Goal: Task Accomplishment & Management: Complete application form

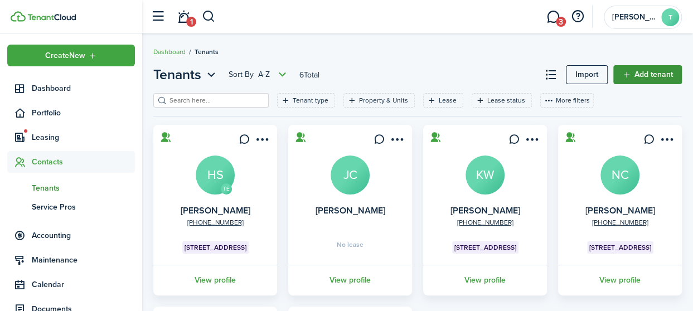
click at [629, 72] on link "Add tenant" at bounding box center [648, 74] width 69 height 19
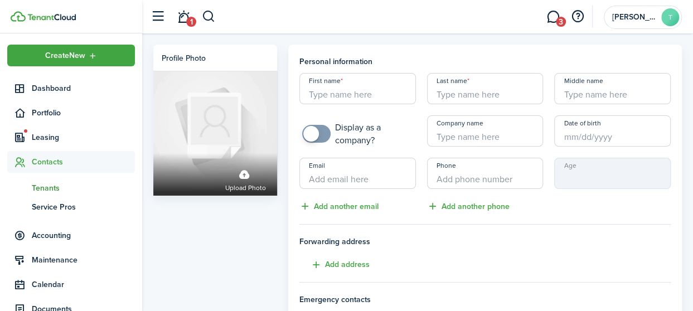
click at [346, 94] on input "First name" at bounding box center [358, 88] width 117 height 31
type input "S"
click at [178, 226] on div "Profile photo Upload photo" at bounding box center [215, 313] width 135 height 536
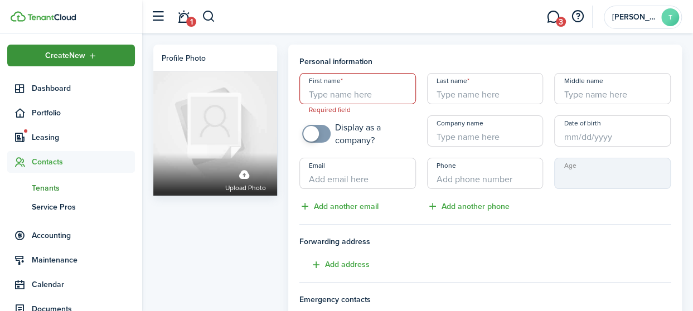
click at [80, 55] on span "Create New" at bounding box center [65, 56] width 40 height 8
click at [187, 224] on div "Profile photo Upload photo" at bounding box center [215, 313] width 135 height 536
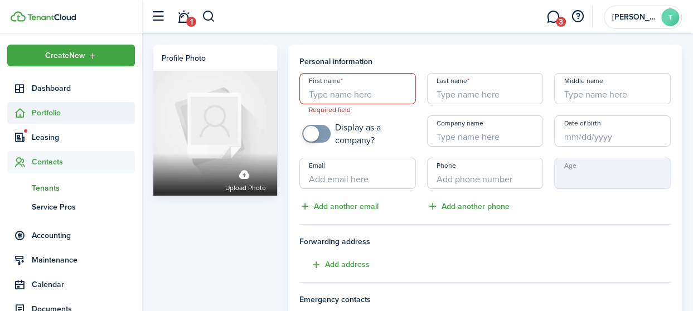
click at [51, 109] on span "Portfolio" at bounding box center [83, 113] width 103 height 12
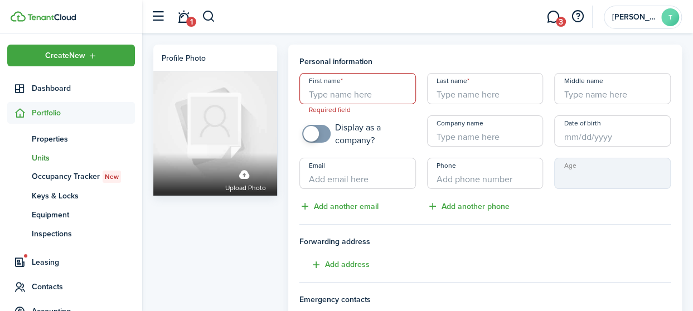
click at [52, 156] on span "Units" at bounding box center [83, 158] width 103 height 12
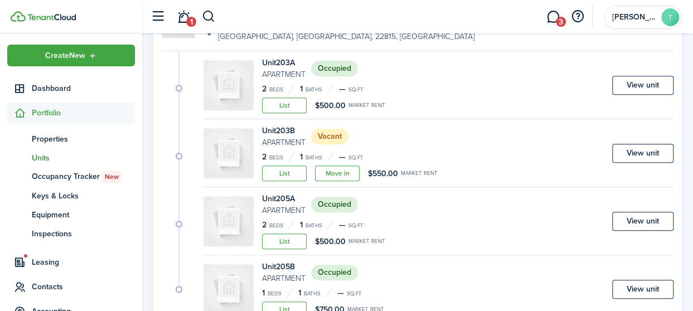
scroll to position [279, 0]
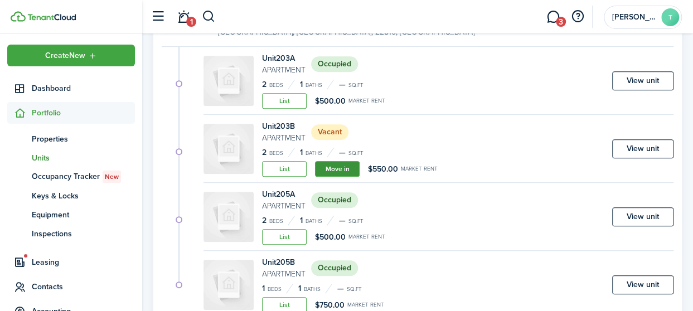
click at [337, 168] on link "Move in" at bounding box center [337, 169] width 45 height 16
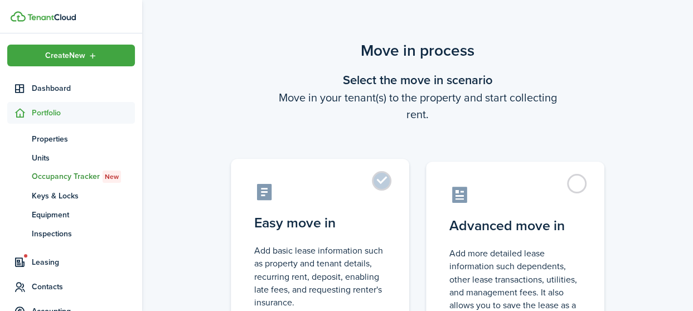
click at [386, 180] on label "Easy move in Add basic lease information such as property and tenant details, r…" at bounding box center [320, 252] width 179 height 186
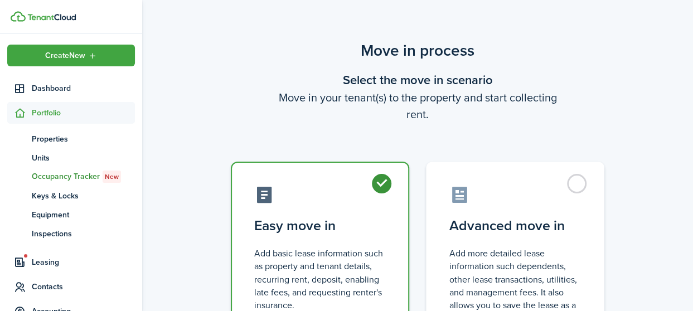
radio input "true"
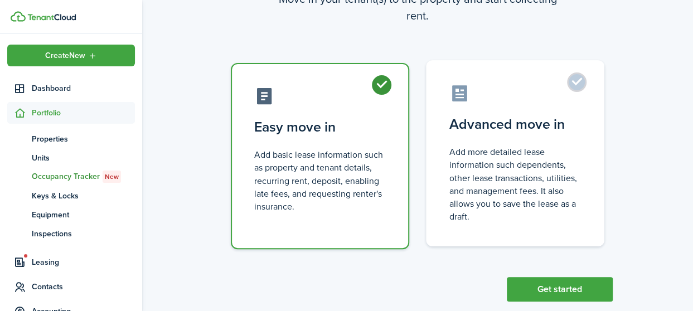
scroll to position [120, 0]
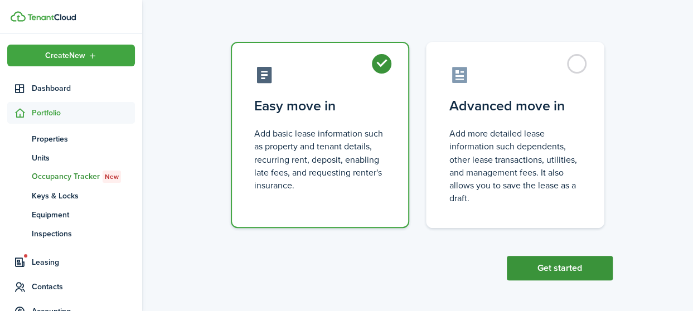
click at [568, 269] on button "Get started" at bounding box center [560, 268] width 106 height 25
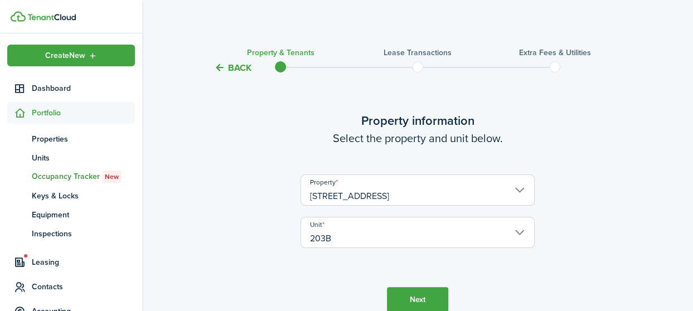
click at [414, 296] on button "Next" at bounding box center [417, 299] width 61 height 25
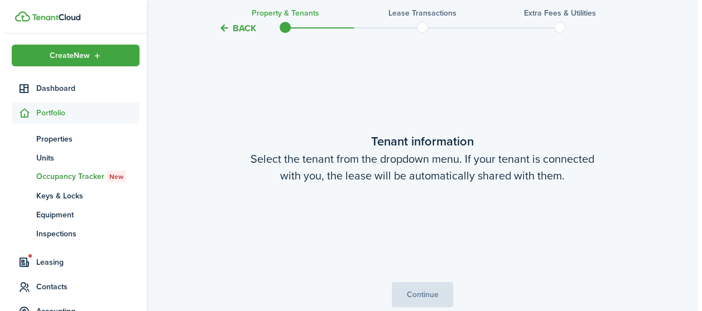
scroll to position [291, 0]
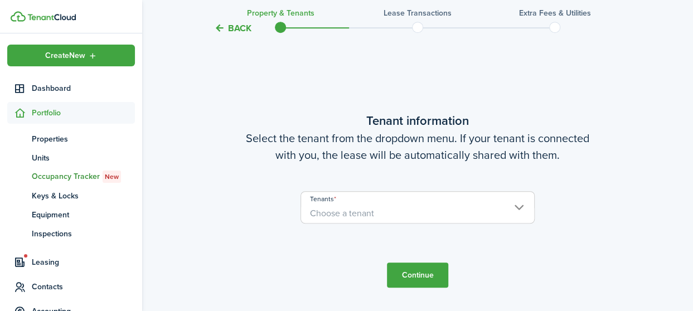
click at [358, 211] on span "Choose a tenant" at bounding box center [342, 213] width 64 height 13
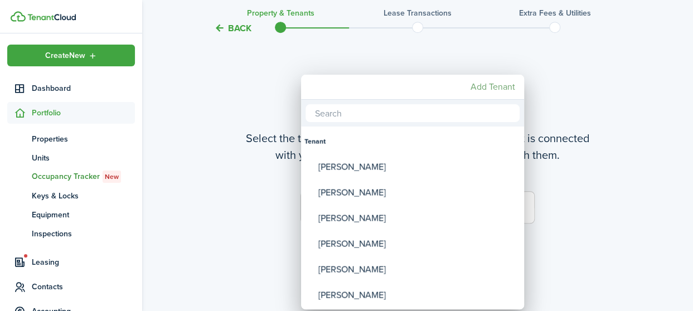
click at [490, 85] on mbsc-button "Add Tenant" at bounding box center [493, 87] width 54 height 20
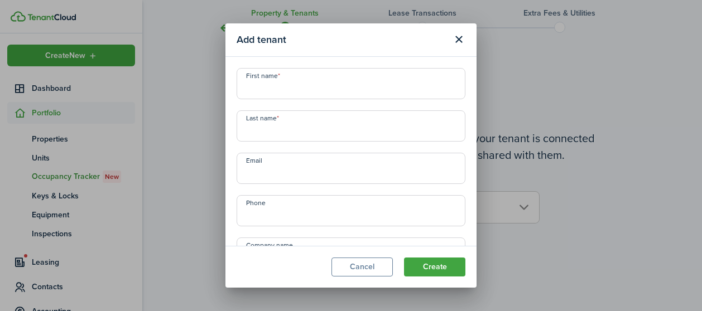
click at [337, 85] on input "First name" at bounding box center [351, 83] width 229 height 31
type input "[PERSON_NAME]"
click at [276, 181] on input "Email" at bounding box center [351, 168] width 229 height 31
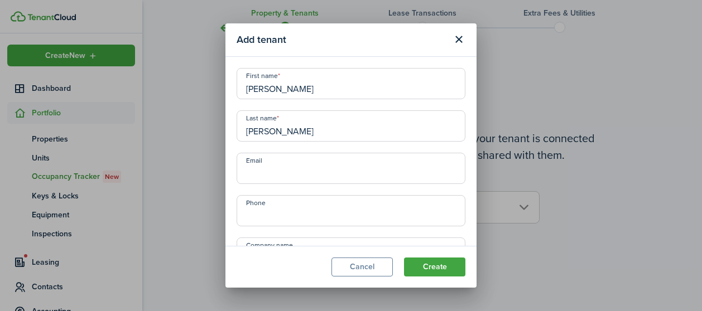
paste input "[EMAIL_ADDRESS][DOMAIN_NAME]"
type input "[EMAIL_ADDRESS][DOMAIN_NAME]"
click at [289, 217] on input "+1" at bounding box center [351, 210] width 229 height 31
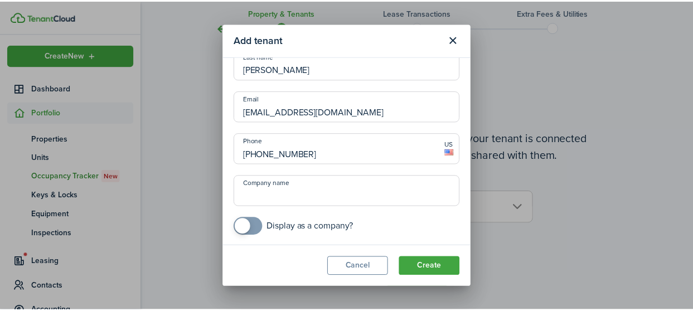
scroll to position [62, 0]
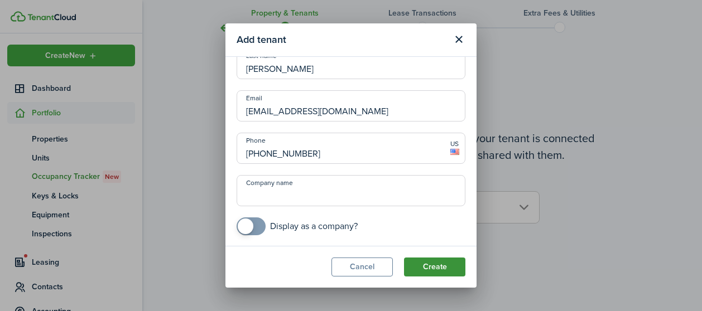
type input "[PHONE_NUMBER]"
click at [433, 267] on button "Create" at bounding box center [434, 267] width 61 height 19
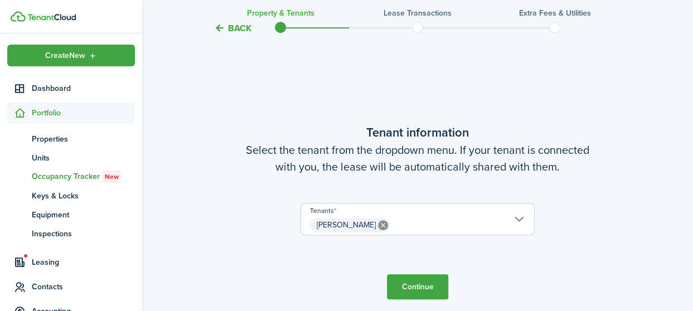
scroll to position [365, 0]
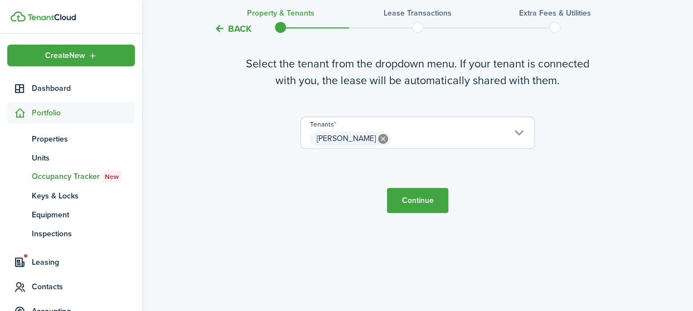
click at [378, 140] on icon at bounding box center [383, 139] width 10 height 10
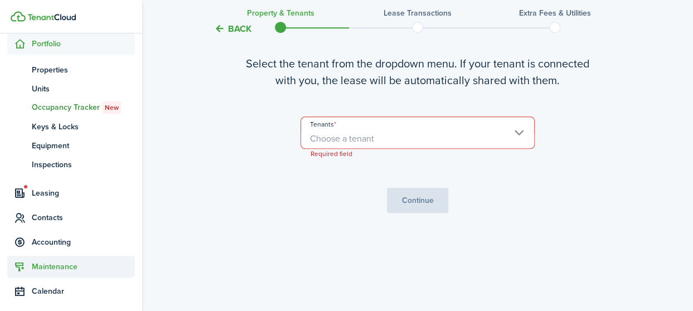
scroll to position [148, 0]
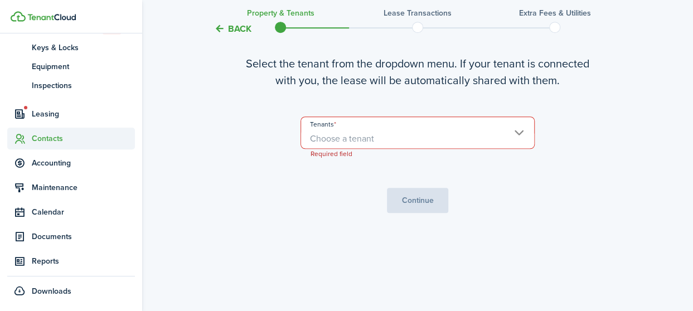
click at [50, 136] on span "Contacts" at bounding box center [83, 139] width 103 height 12
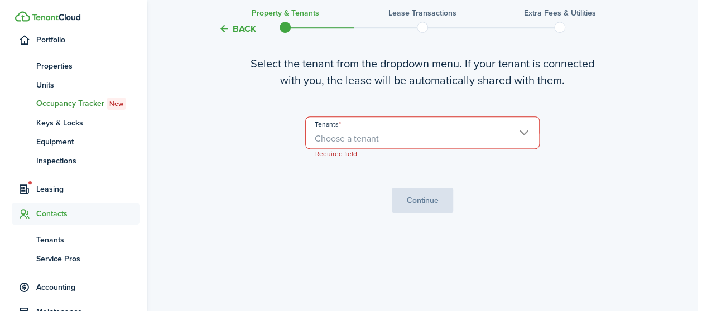
scroll to position [73, 0]
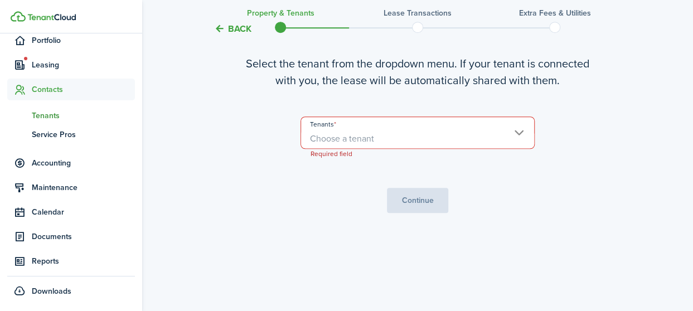
click at [53, 113] on span "Tenants" at bounding box center [83, 116] width 103 height 12
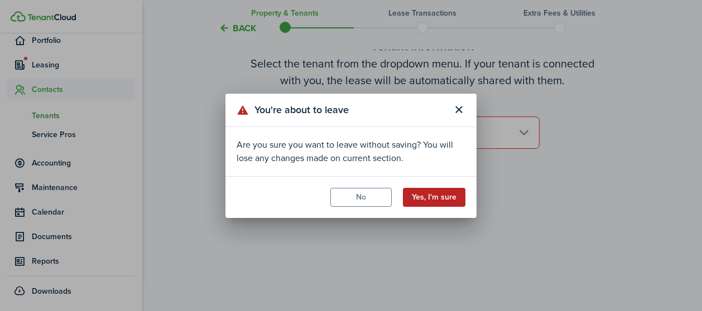
click at [439, 197] on button "Yes, I'm sure" at bounding box center [434, 197] width 62 height 19
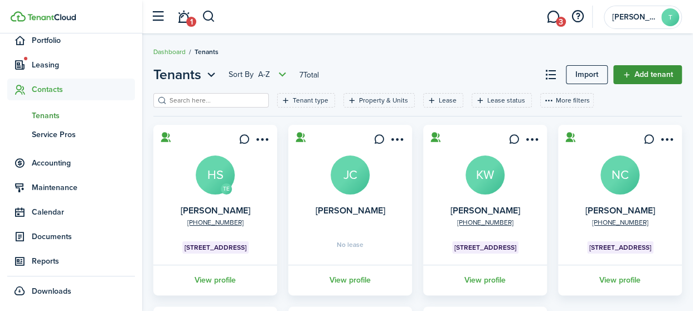
click at [644, 75] on link "Add tenant" at bounding box center [648, 74] width 69 height 19
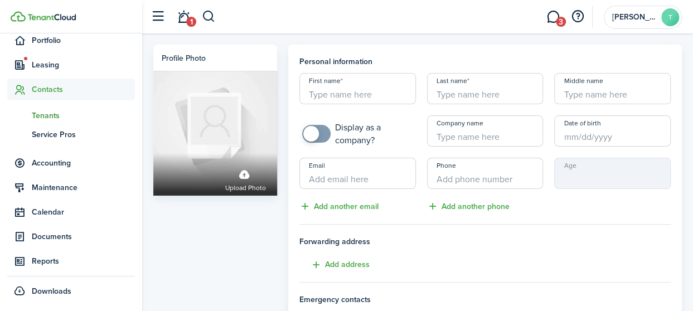
click at [375, 99] on input "First name" at bounding box center [358, 88] width 117 height 31
type input "[PERSON_NAME]"
paste input "[EMAIL_ADDRESS][DOMAIN_NAME]"
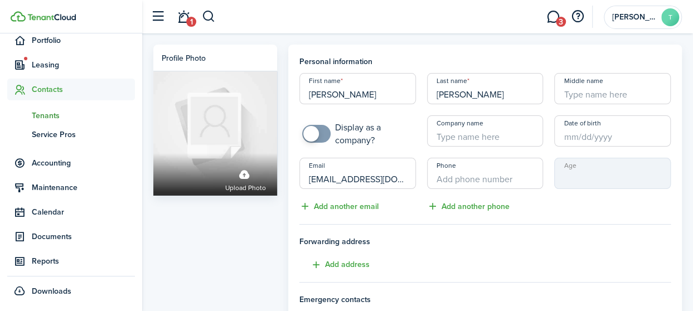
scroll to position [0, 21]
type input "[EMAIL_ADDRESS][DOMAIN_NAME]"
click at [488, 171] on input "+1" at bounding box center [485, 173] width 117 height 31
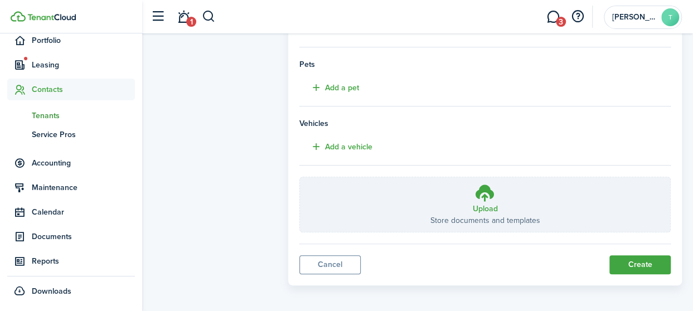
scroll to position [298, 0]
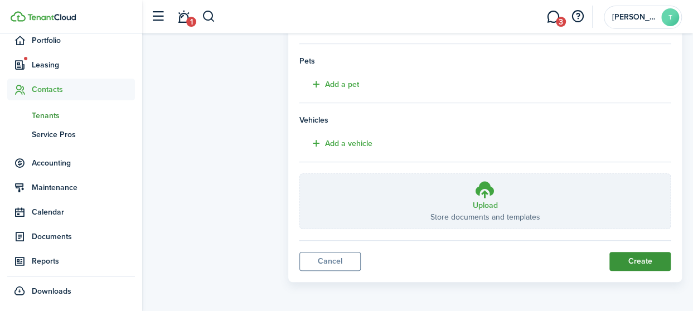
type input "[PHONE_NUMBER]"
click at [652, 262] on button "Create" at bounding box center [640, 261] width 61 height 19
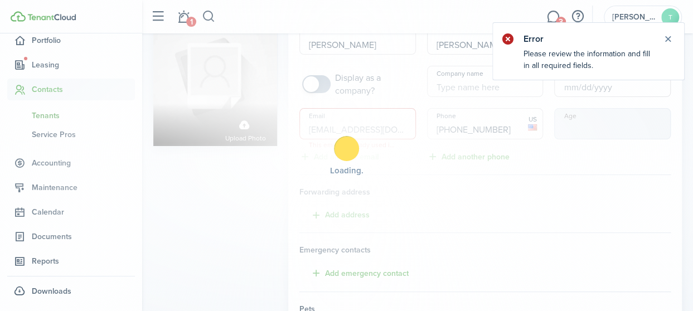
scroll to position [18, 0]
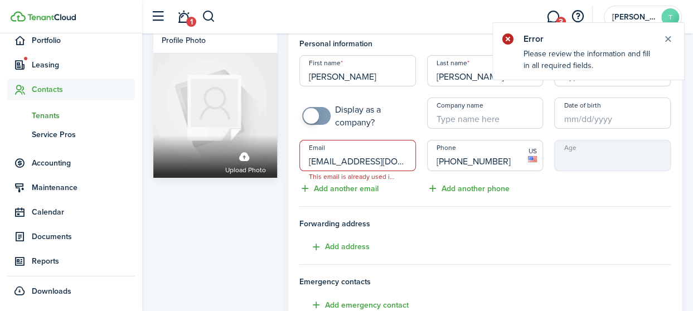
click at [393, 160] on input "[EMAIL_ADDRESS][DOMAIN_NAME]" at bounding box center [358, 155] width 117 height 31
click at [379, 173] on span "This email is already used in your account." at bounding box center [352, 176] width 105 height 11
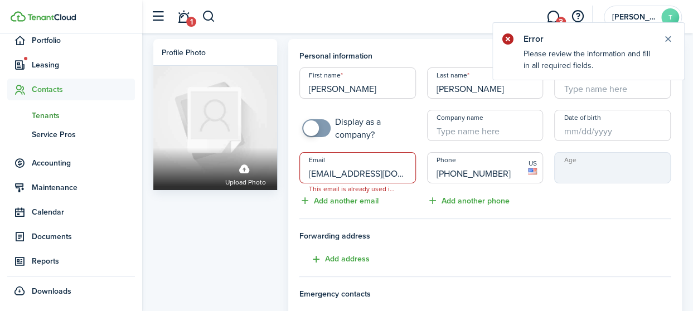
scroll to position [0, 0]
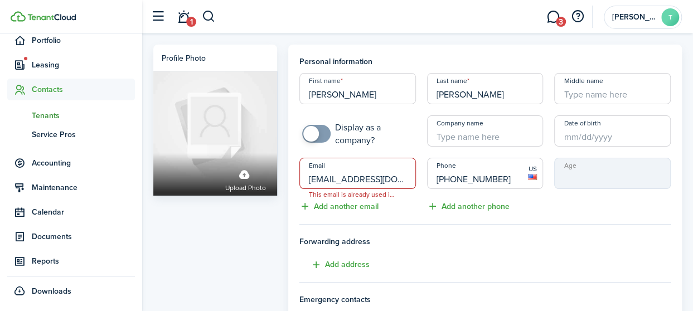
click at [51, 112] on span "Tenants" at bounding box center [83, 116] width 103 height 12
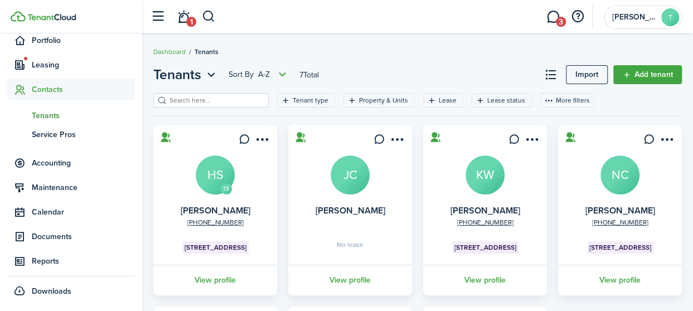
click at [52, 115] on span "Tenants" at bounding box center [83, 116] width 103 height 12
click at [649, 78] on link "Add tenant" at bounding box center [648, 74] width 69 height 19
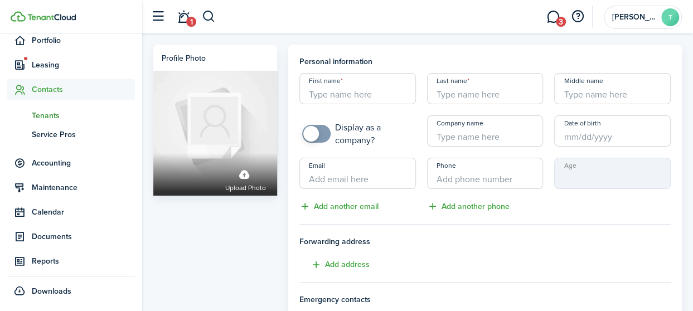
click at [365, 91] on input "First name" at bounding box center [358, 88] width 117 height 31
type input "Jordyn"
type input "v"
type input "[PERSON_NAME]"
click at [361, 174] on input "Email" at bounding box center [358, 173] width 117 height 31
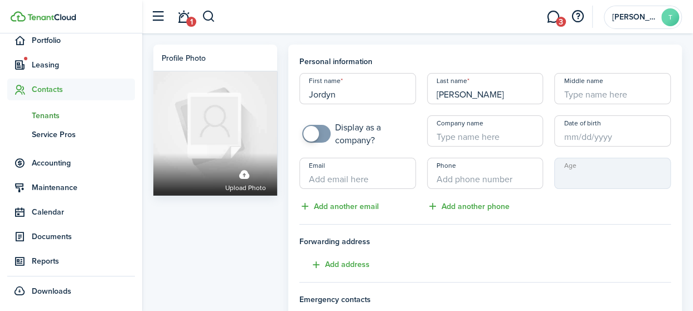
click at [336, 180] on input "Email" at bounding box center [358, 173] width 117 height 31
paste input "[EMAIL_ADDRESS][DOMAIN_NAME]"
type input "[EMAIL_ADDRESS][DOMAIN_NAME]"
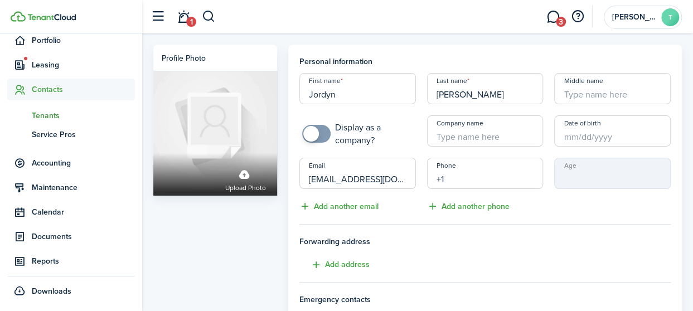
click at [452, 179] on input "+1" at bounding box center [485, 173] width 117 height 31
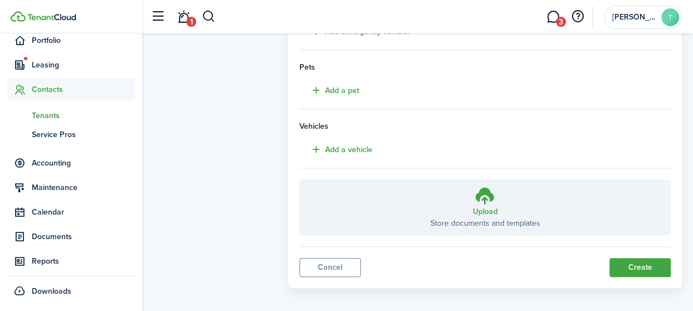
scroll to position [298, 0]
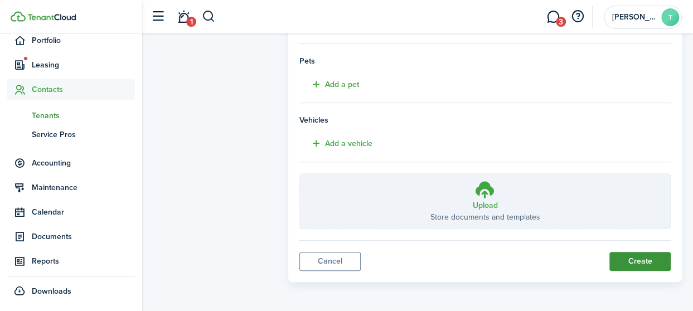
type input "[PHONE_NUMBER]"
click at [643, 257] on button "Create" at bounding box center [640, 261] width 61 height 19
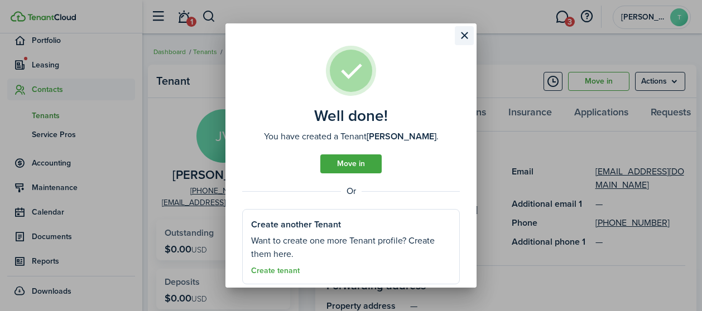
click at [465, 33] on button "Close modal" at bounding box center [464, 35] width 19 height 19
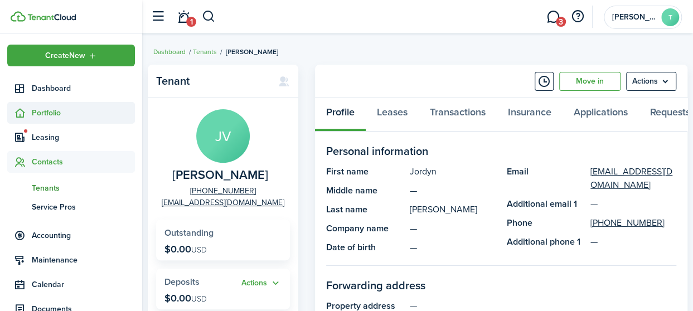
click at [49, 115] on span "Portfolio" at bounding box center [83, 113] width 103 height 12
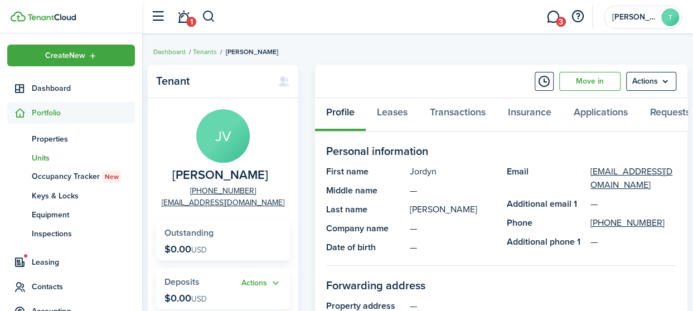
click at [49, 155] on span "Units" at bounding box center [83, 158] width 103 height 12
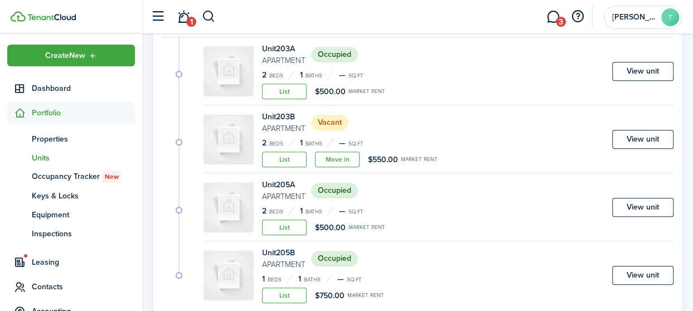
scroll to position [318, 0]
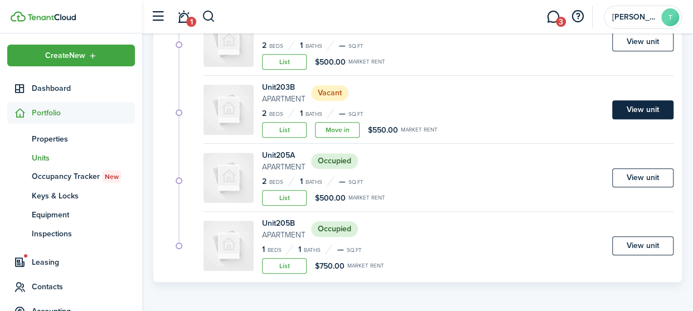
click at [652, 110] on link "View unit" at bounding box center [643, 109] width 61 height 19
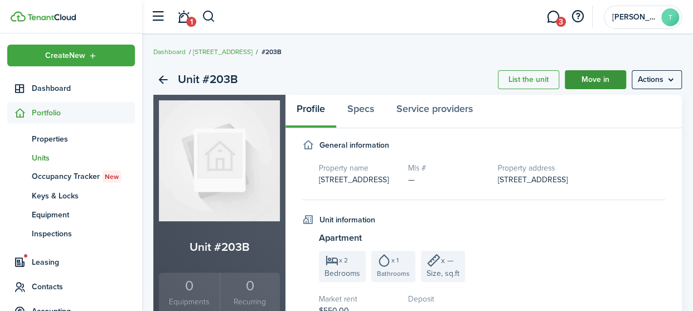
click at [596, 79] on link "Move in" at bounding box center [595, 79] width 61 height 19
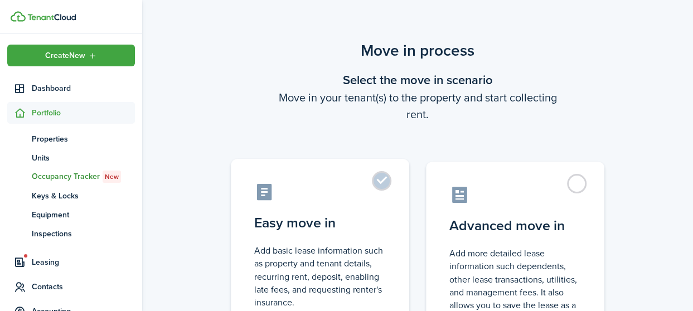
click at [383, 184] on label "Easy move in Add basic lease information such as property and tenant details, r…" at bounding box center [320, 252] width 179 height 186
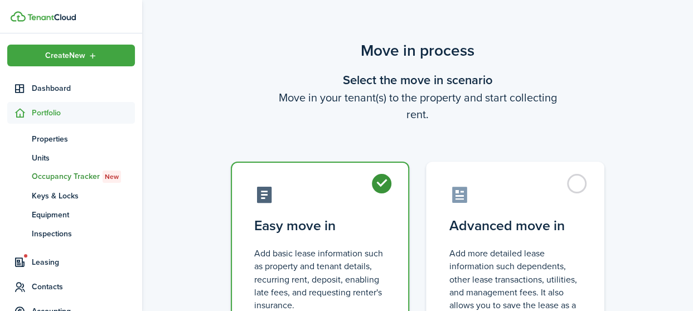
radio input "true"
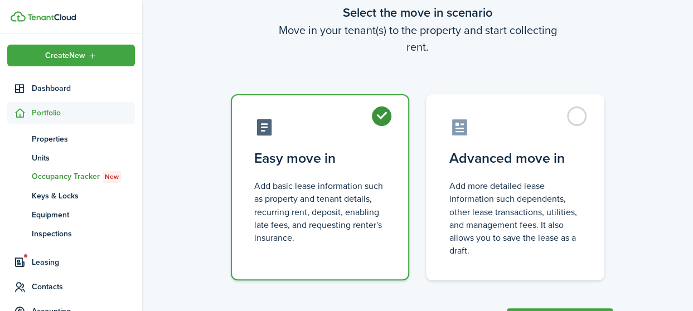
scroll to position [120, 0]
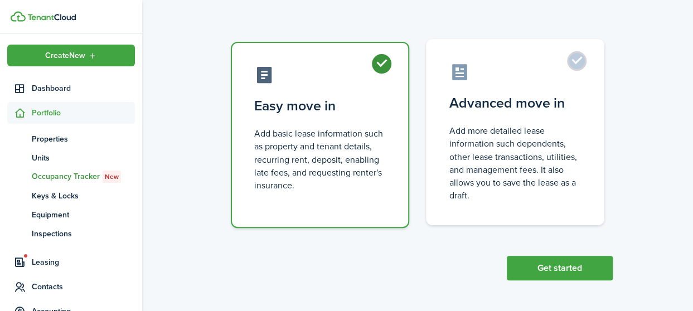
click at [553, 269] on button "Get started" at bounding box center [560, 268] width 106 height 25
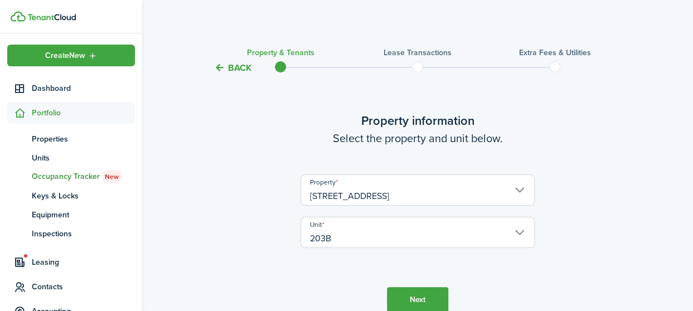
scroll to position [54, 0]
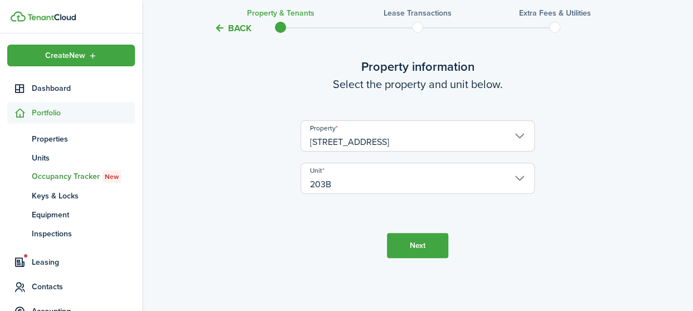
click at [417, 240] on button "Next" at bounding box center [417, 245] width 61 height 25
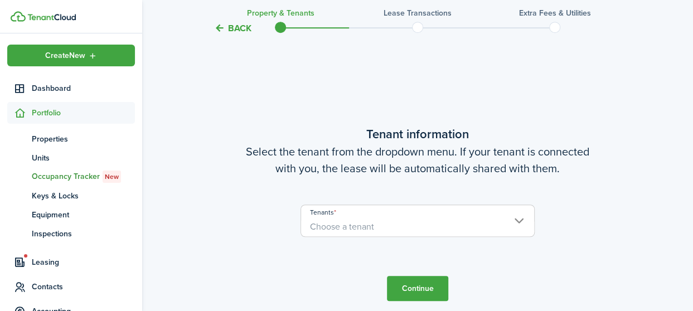
scroll to position [291, 0]
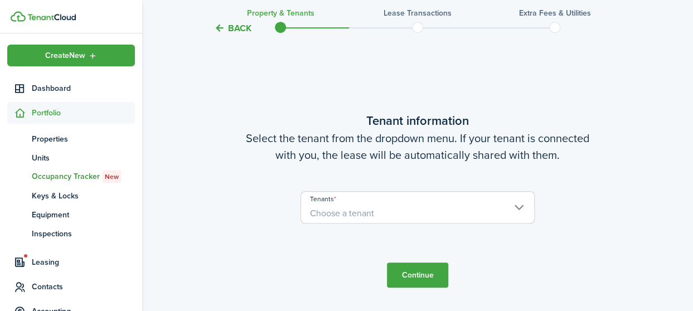
click at [520, 207] on span "Choose a tenant" at bounding box center [417, 213] width 233 height 19
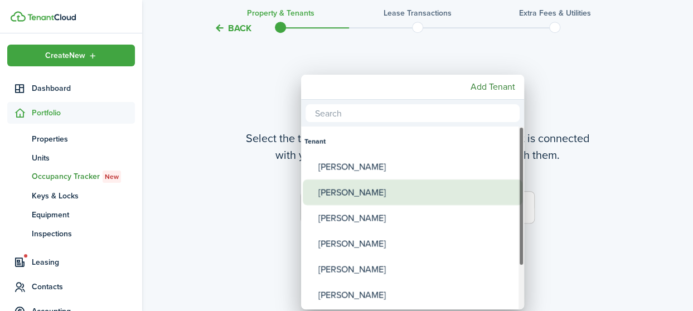
click at [375, 197] on div "[PERSON_NAME]" at bounding box center [417, 193] width 197 height 26
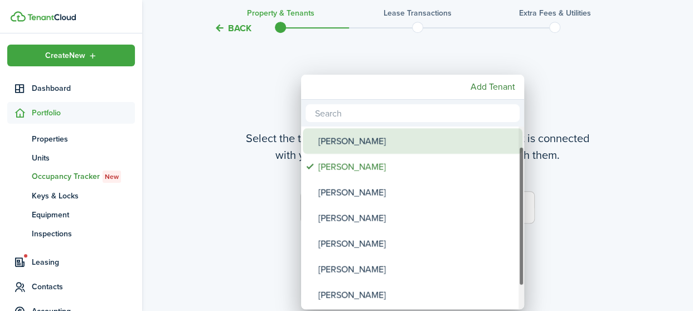
click at [367, 139] on div "[PERSON_NAME]" at bounding box center [417, 141] width 197 height 26
type input "[PERSON_NAME], [PERSON_NAME]"
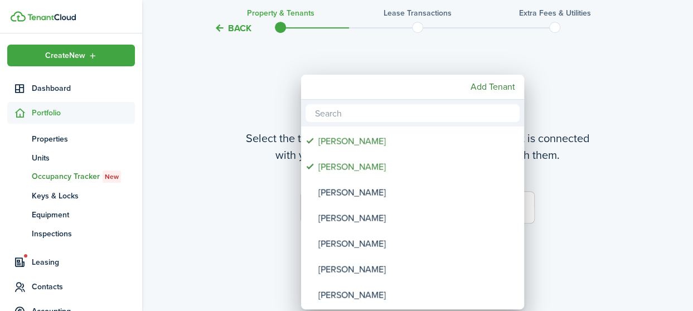
click at [580, 203] on div at bounding box center [347, 156] width 872 height 490
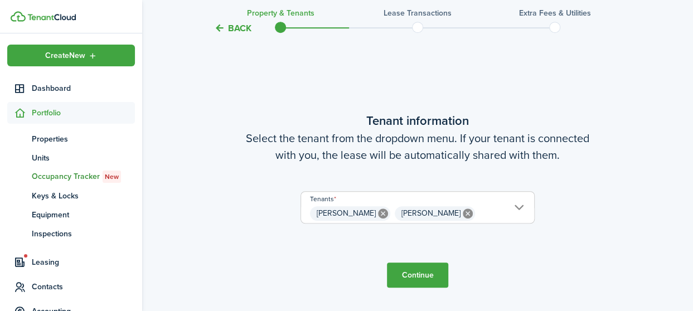
click at [416, 275] on button "Continue" at bounding box center [417, 275] width 61 height 25
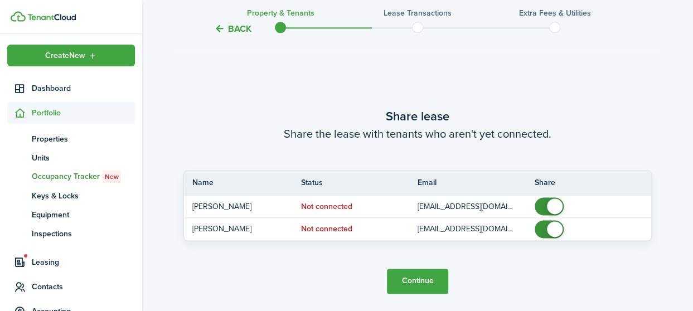
scroll to position [602, 0]
click at [413, 278] on button "Continue" at bounding box center [417, 280] width 61 height 25
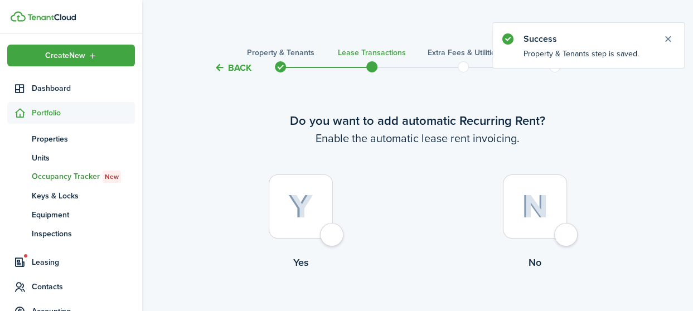
click at [333, 233] on div at bounding box center [301, 207] width 64 height 64
radio input "true"
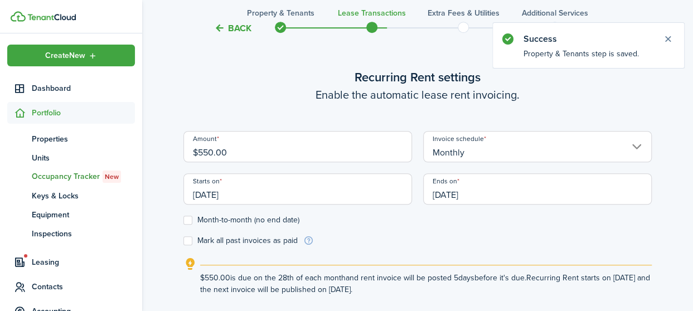
scroll to position [307, 0]
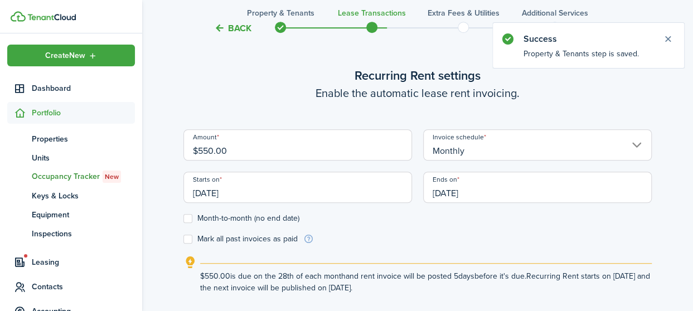
click at [279, 151] on input "$550.00" at bounding box center [298, 144] width 229 height 31
drag, startPoint x: 289, startPoint y: 152, endPoint x: 164, endPoint y: 153, distance: 125.0
click at [164, 153] on div "Back Property & Tenants Lease Transactions Extra fees & Utilities Additional Se…" at bounding box center [417, 50] width 551 height 637
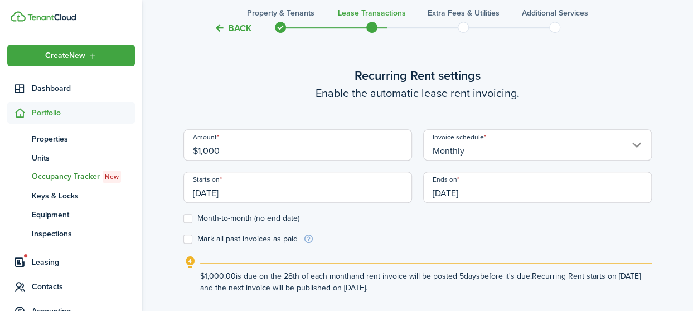
type input "$1,000.00"
click at [405, 110] on lease-wizard-rent-recurring "Recurring Rent settings Enable the automatic lease rent invoicing. Amount $1,00…" at bounding box center [418, 180] width 469 height 228
click at [247, 192] on input "[DATE]" at bounding box center [298, 187] width 229 height 31
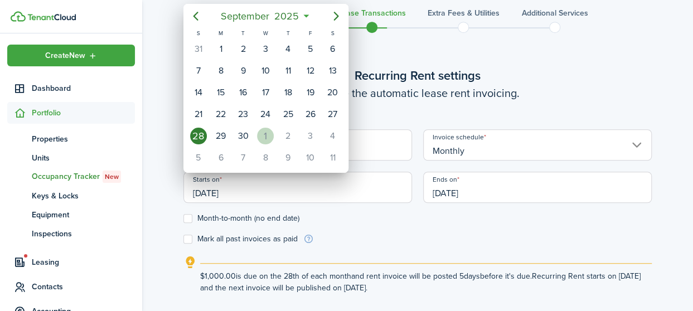
click at [269, 132] on div "1" at bounding box center [265, 136] width 17 height 17
type input "[DATE]"
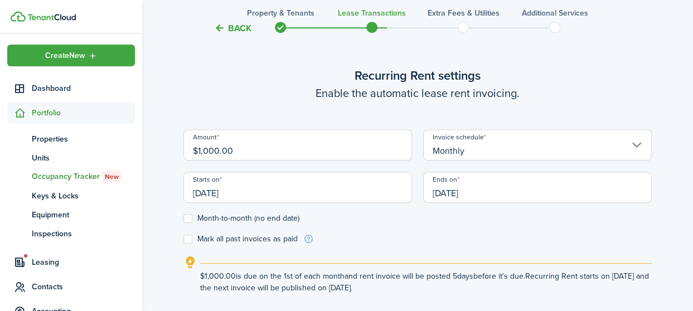
click at [496, 192] on input "[DATE]" at bounding box center [537, 187] width 229 height 31
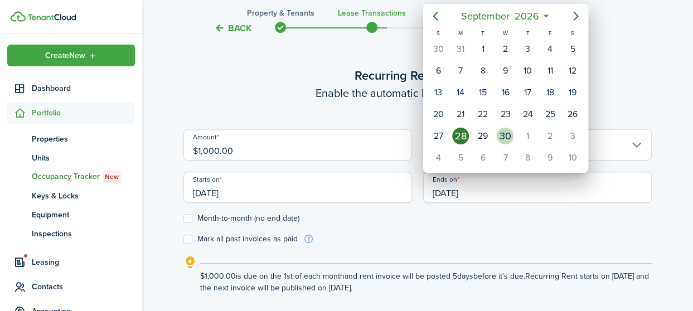
click at [510, 136] on div "30" at bounding box center [505, 136] width 17 height 17
type input "[DATE]"
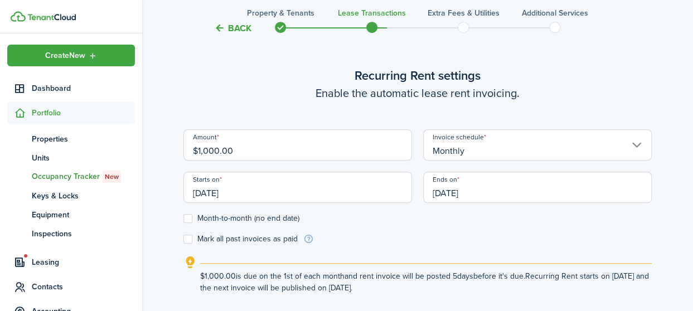
click at [428, 222] on control-checkbox "Month-to-month (no end date)" at bounding box center [418, 218] width 469 height 9
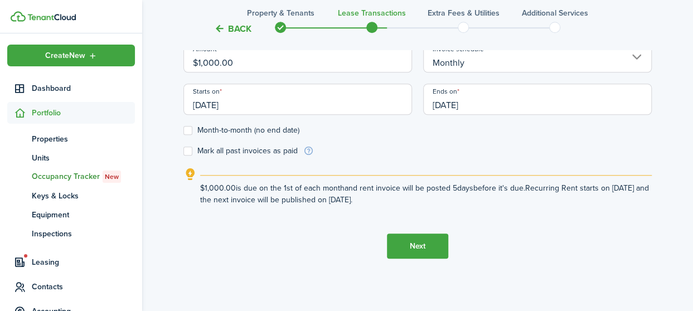
scroll to position [396, 0]
click at [418, 246] on button "Next" at bounding box center [417, 245] width 61 height 25
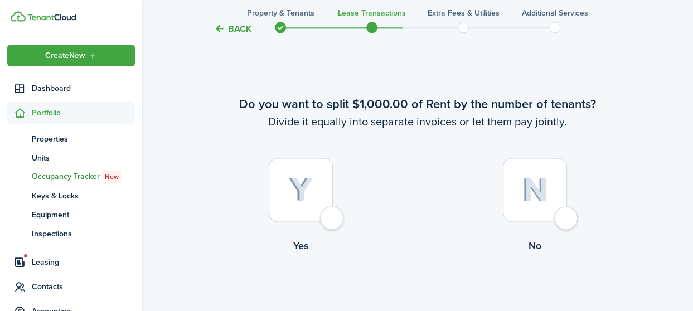
scroll to position [632, 0]
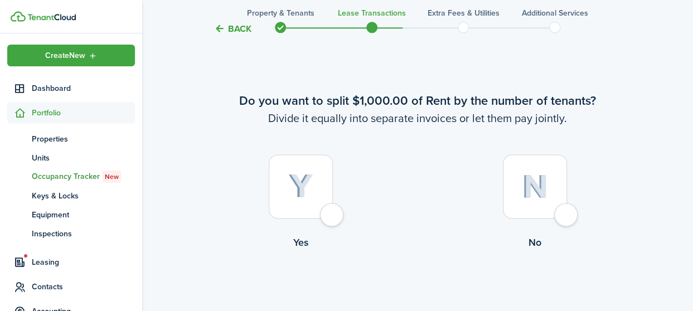
click at [333, 214] on div at bounding box center [301, 187] width 64 height 64
radio input "true"
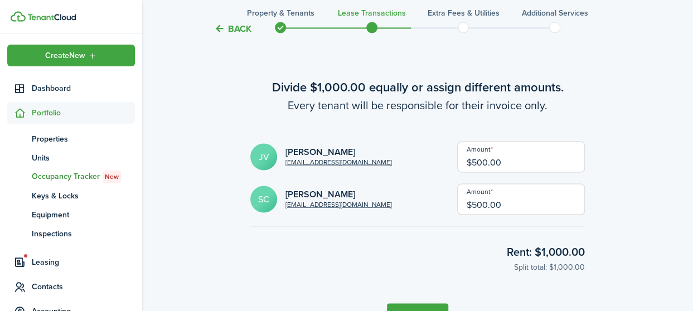
scroll to position [943, 0]
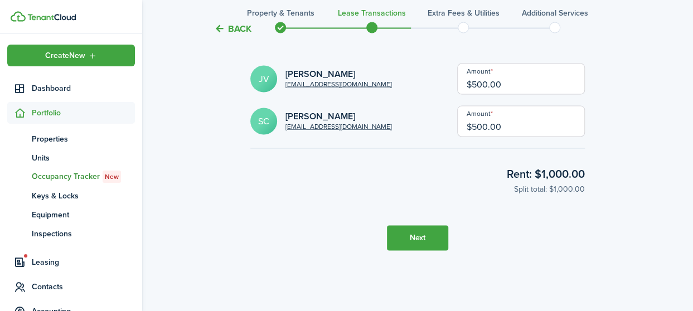
click at [408, 236] on button "Next" at bounding box center [417, 237] width 61 height 25
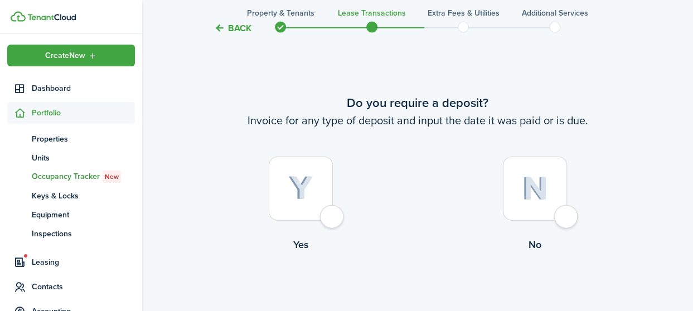
scroll to position [1255, 0]
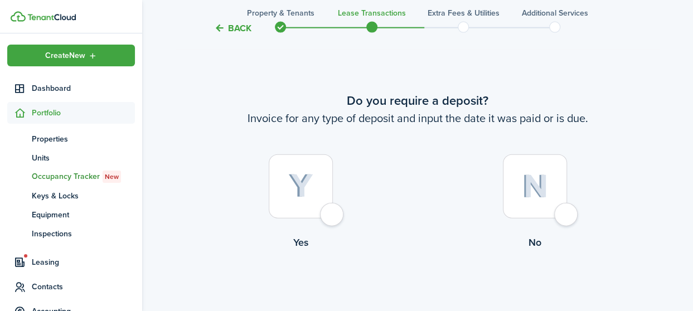
click at [333, 216] on div at bounding box center [301, 187] width 64 height 64
radio input "true"
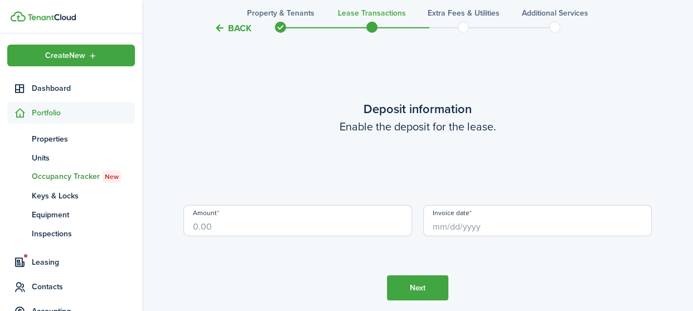
scroll to position [1566, 0]
click at [285, 220] on input "Amount" at bounding box center [298, 220] width 229 height 31
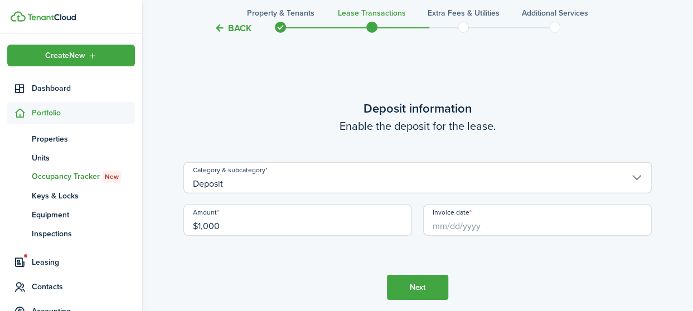
click at [451, 226] on input "Invoice date" at bounding box center [537, 220] width 229 height 31
type input "$1,000.00"
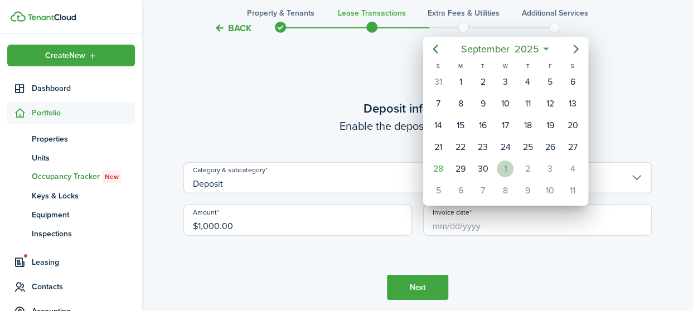
click at [504, 166] on div "1" at bounding box center [505, 169] width 17 height 17
type input "[DATE]"
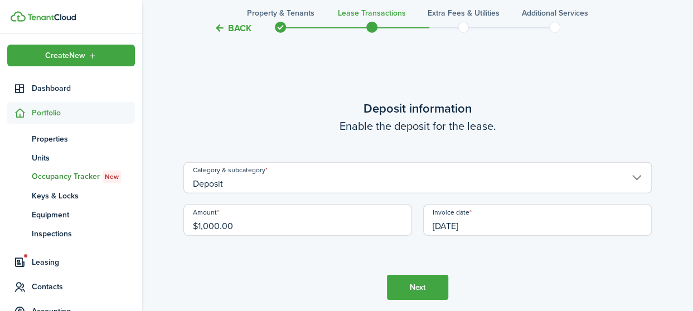
click at [472, 252] on tc-wizard-step "Deposit information Enable the deposit for the lease. Category & subcategory De…" at bounding box center [418, 199] width 469 height 311
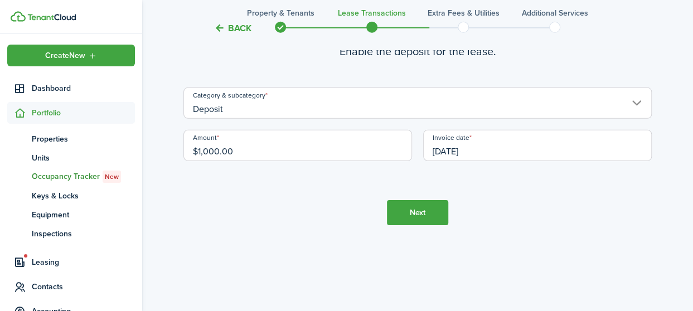
click at [407, 214] on button "Next" at bounding box center [417, 212] width 61 height 25
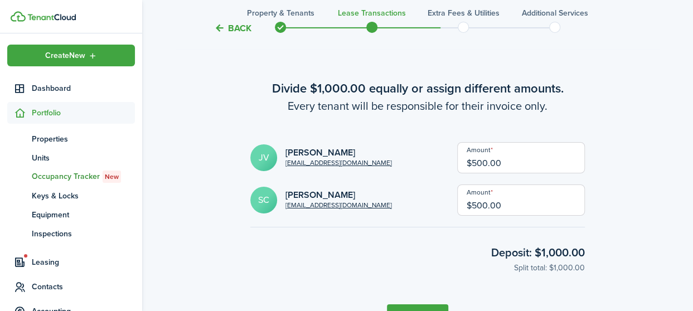
scroll to position [1877, 0]
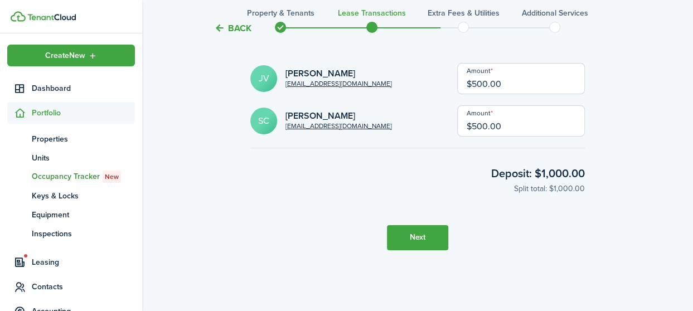
click at [413, 242] on button "Next" at bounding box center [417, 237] width 61 height 25
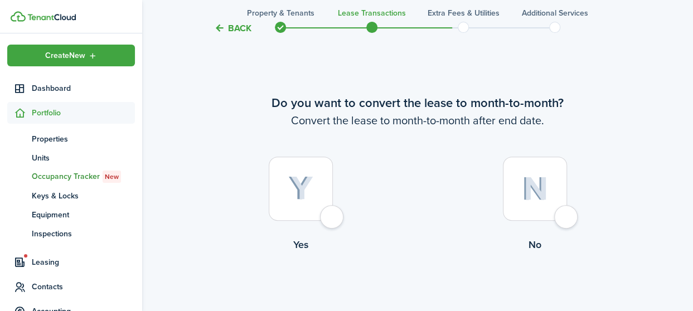
scroll to position [2188, 0]
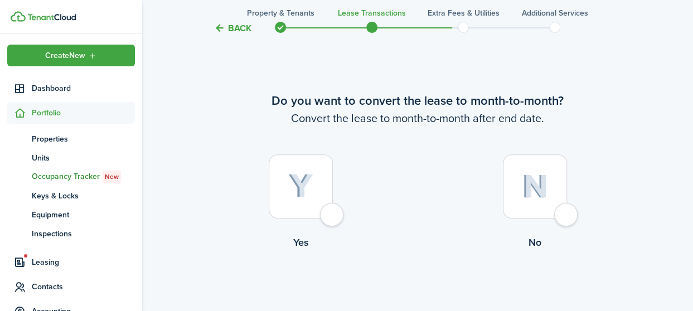
click at [565, 214] on div at bounding box center [535, 187] width 64 height 64
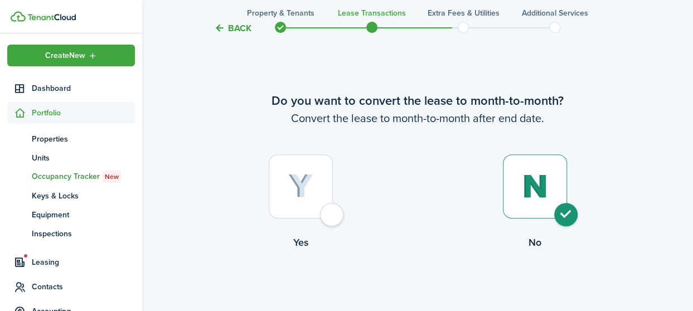
radio input "true"
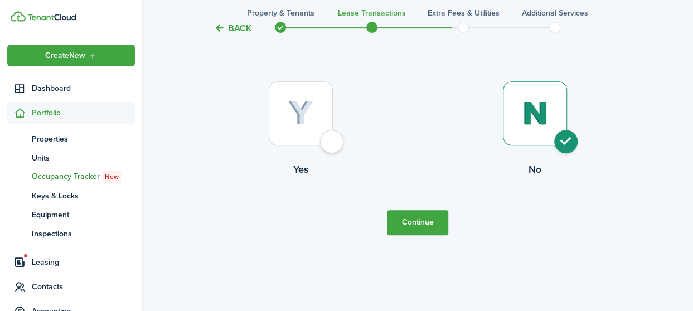
scroll to position [2263, 0]
click at [407, 221] on button "Continue" at bounding box center [417, 221] width 61 height 25
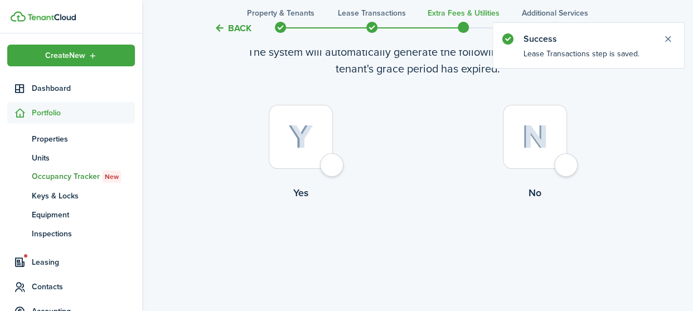
scroll to position [87, 0]
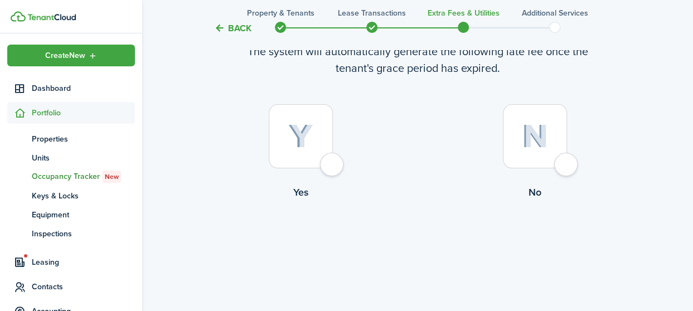
click at [567, 165] on div at bounding box center [535, 136] width 64 height 64
radio input "true"
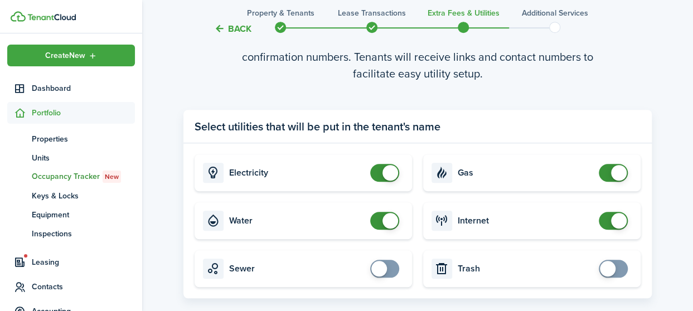
scroll to position [470, 0]
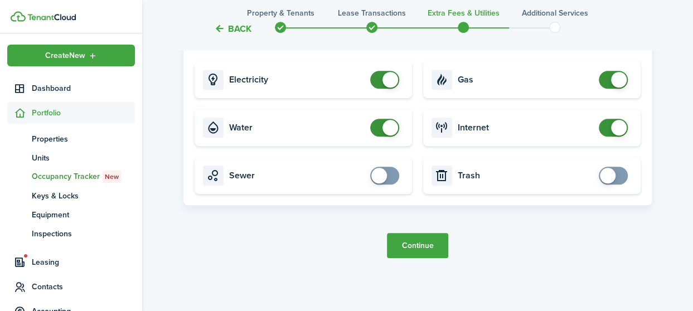
click at [411, 245] on button "Continue" at bounding box center [417, 245] width 61 height 25
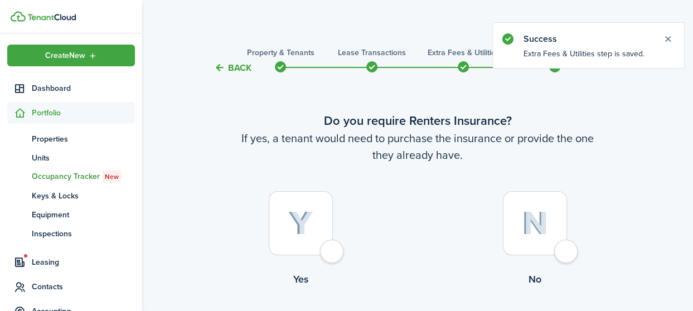
scroll to position [87, 0]
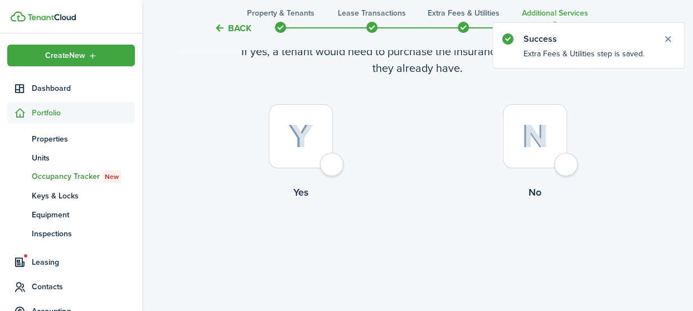
click at [563, 168] on div at bounding box center [535, 136] width 64 height 64
radio input "true"
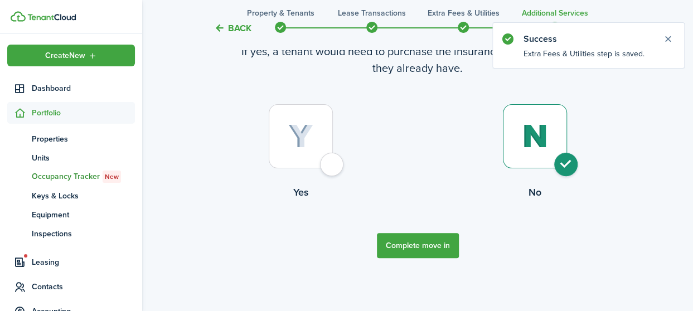
click at [418, 243] on button "Complete move in" at bounding box center [418, 245] width 82 height 25
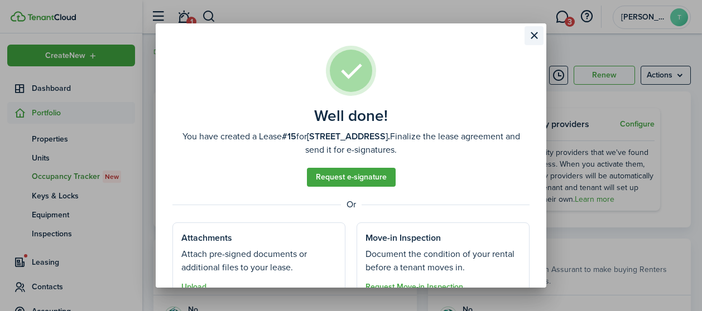
click at [533, 34] on button "Close modal" at bounding box center [533, 35] width 19 height 19
